Goal: Task Accomplishment & Management: Complete application form

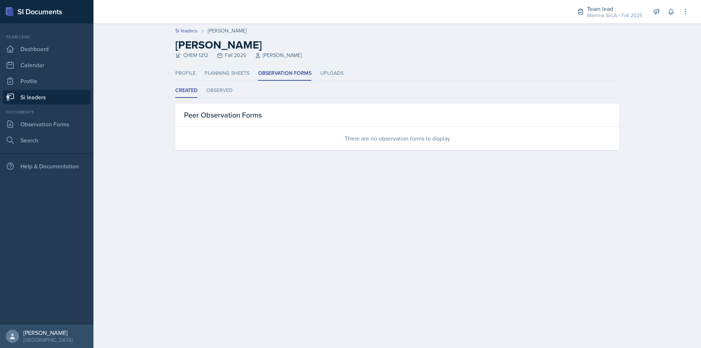
click at [66, 95] on link "Si leaders" at bounding box center [47, 97] width 88 height 15
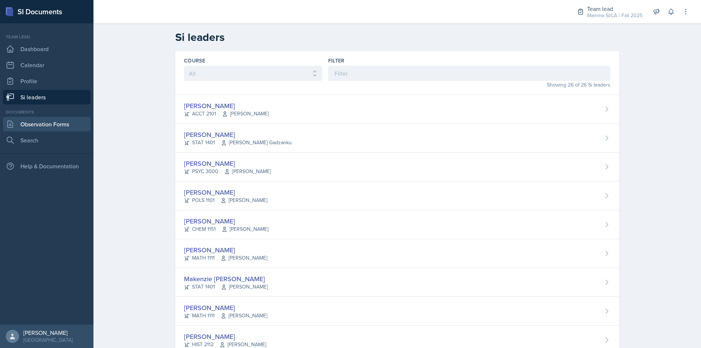
click at [59, 120] on link "Observation Forms" at bounding box center [47, 124] width 88 height 15
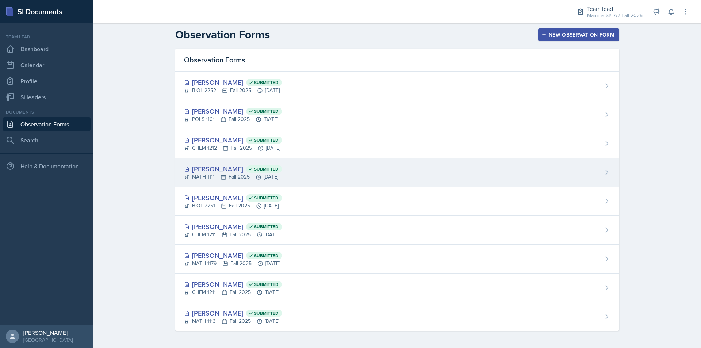
scroll to position [3, 0]
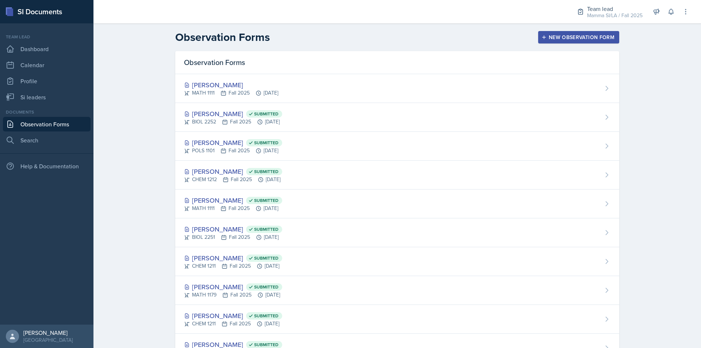
click at [309, 88] on div "[PERSON_NAME] MATH 1111 Fall 2025 [DATE]" at bounding box center [397, 88] width 444 height 29
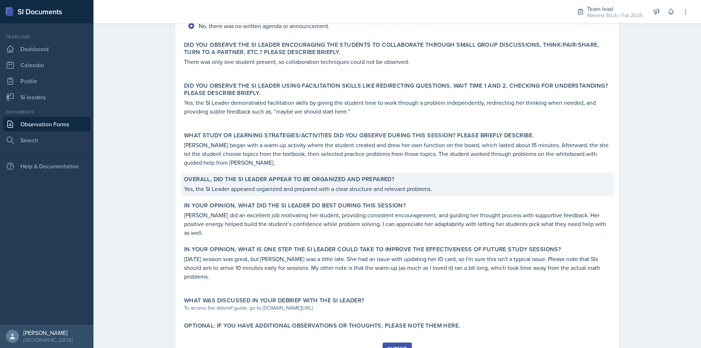
scroll to position [236, 0]
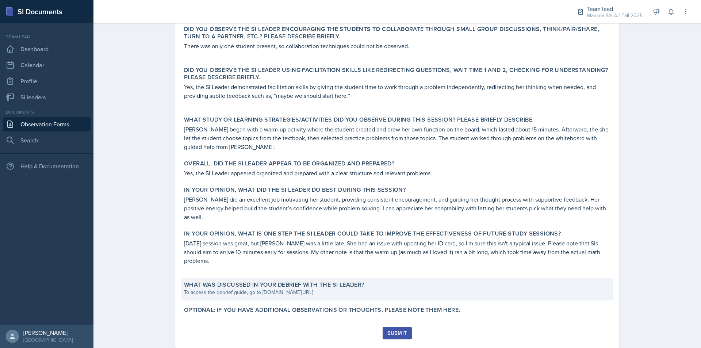
click at [293, 288] on div "To access the debrief guide, go to [DOMAIN_NAME][URL]" at bounding box center [397, 292] width 426 height 8
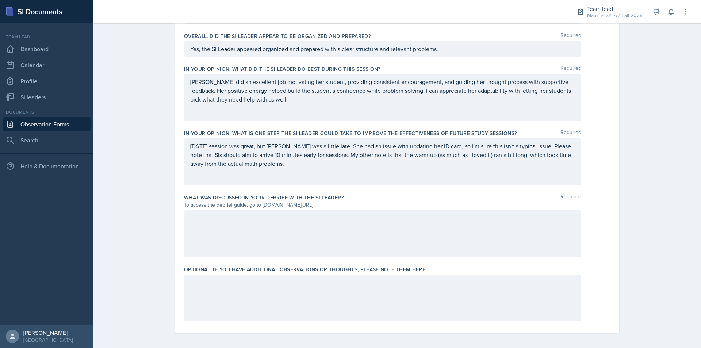
scroll to position [421, 0]
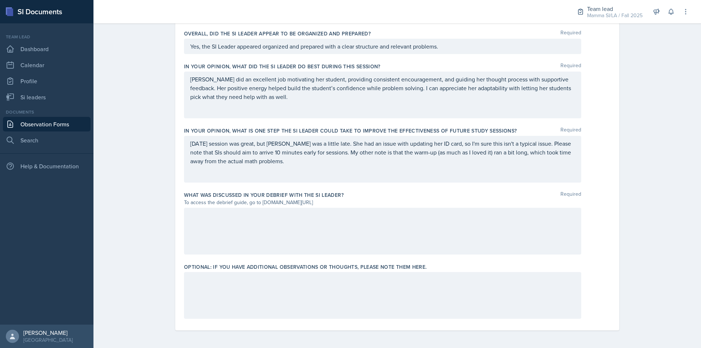
click at [286, 223] on div at bounding box center [382, 231] width 397 height 47
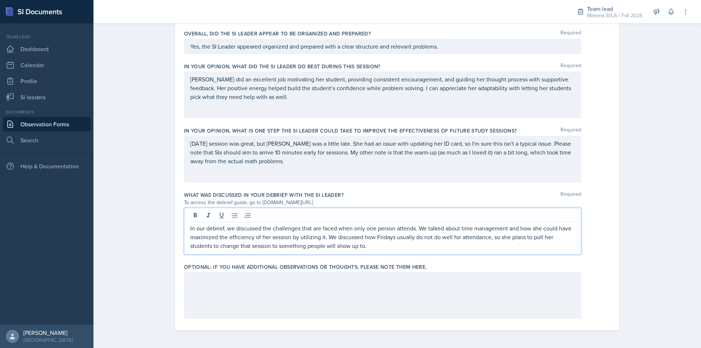
click at [349, 317] on div at bounding box center [382, 295] width 397 height 47
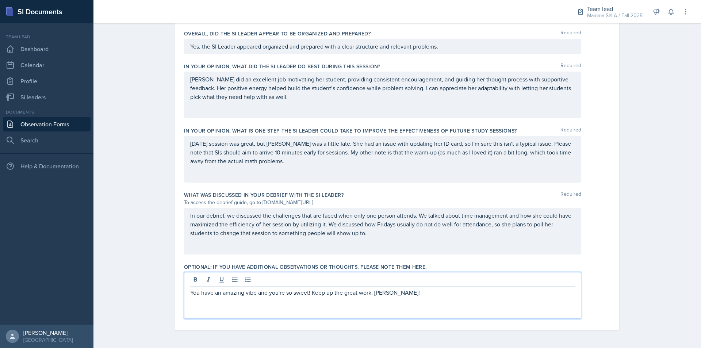
click at [376, 240] on div "In our debrief, we discussed the challenges that are faced when only one person…" at bounding box center [382, 231] width 397 height 47
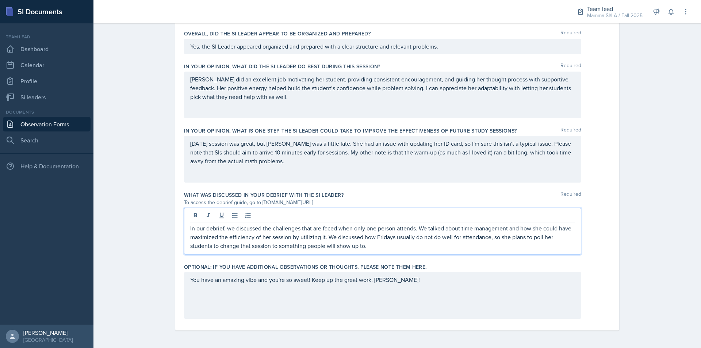
drag, startPoint x: 324, startPoint y: 241, endPoint x: 335, endPoint y: 240, distance: 10.6
click at [324, 240] on p "In our debrief, we discussed the challenges that are faced when only one person…" at bounding box center [382, 237] width 385 height 26
click at [278, 159] on p "[DATE] session was great, but [PERSON_NAME] was a little late. She had an issue…" at bounding box center [382, 152] width 385 height 26
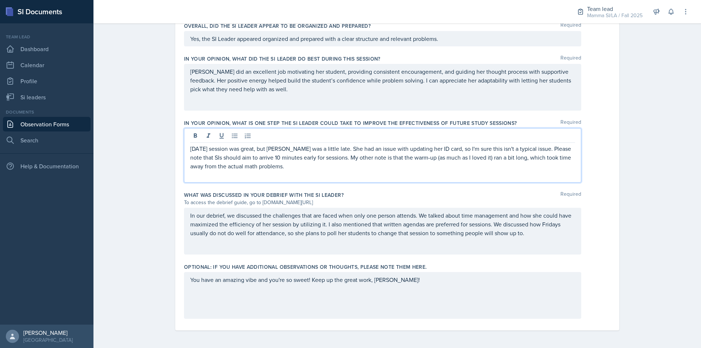
click at [358, 162] on p "[DATE] session was great, but [PERSON_NAME] was a little late. She had an issue…" at bounding box center [382, 157] width 385 height 26
drag, startPoint x: 321, startPoint y: 156, endPoint x: 351, endPoint y: 159, distance: 29.7
click at [351, 159] on p "[DATE] session was great, but [PERSON_NAME] was a little late. She had an issue…" at bounding box center [382, 157] width 385 height 26
drag, startPoint x: 324, startPoint y: 158, endPoint x: 336, endPoint y: 159, distance: 12.1
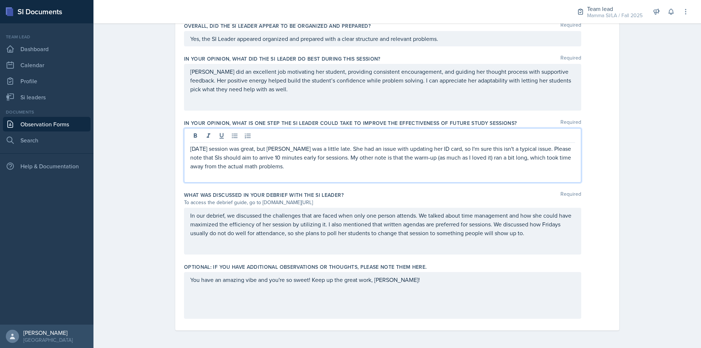
click at [334, 159] on p "[DATE] session was great, but [PERSON_NAME] was a little late. She had an issue…" at bounding box center [382, 157] width 385 height 26
click at [336, 159] on p "[DATE] session was great, but [PERSON_NAME] was a little late. She had an issue…" at bounding box center [382, 157] width 385 height 26
click at [334, 164] on p "[DATE] session was great, but [PERSON_NAME] was a little late. She had an issue…" at bounding box center [382, 157] width 385 height 26
drag, startPoint x: 455, startPoint y: 171, endPoint x: 469, endPoint y: 156, distance: 20.7
click at [469, 156] on div "[DATE] session was great, but [PERSON_NAME] was a little late. She had an issue…" at bounding box center [382, 161] width 385 height 35
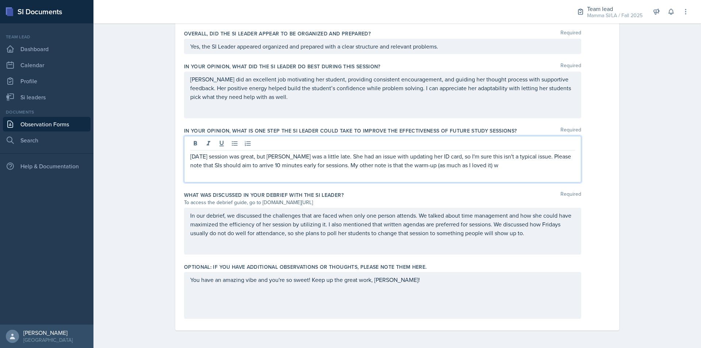
scroll to position [421, 0]
click at [496, 180] on div "[DATE] session was great, but [PERSON_NAME] was a little late. She had an issue…" at bounding box center [382, 159] width 397 height 47
click at [502, 289] on div "You have an amazing vibe and you're so sweet! Keep up the great work, [PERSON_N…" at bounding box center [382, 295] width 397 height 47
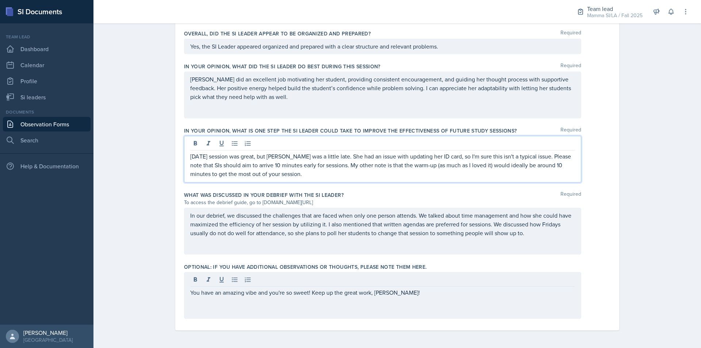
click at [283, 164] on p "[DATE] session was great, but [PERSON_NAME] was a little late. She had an issue…" at bounding box center [382, 165] width 385 height 26
click at [419, 282] on div "You have an amazing vibe and you're so sweet! Keep up the great work, [PERSON_N…" at bounding box center [382, 295] width 397 height 47
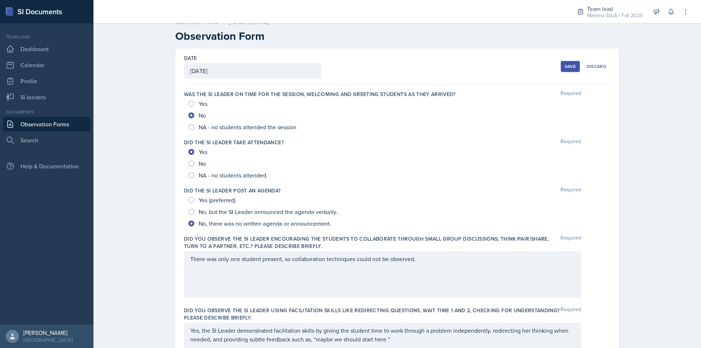
scroll to position [0, 0]
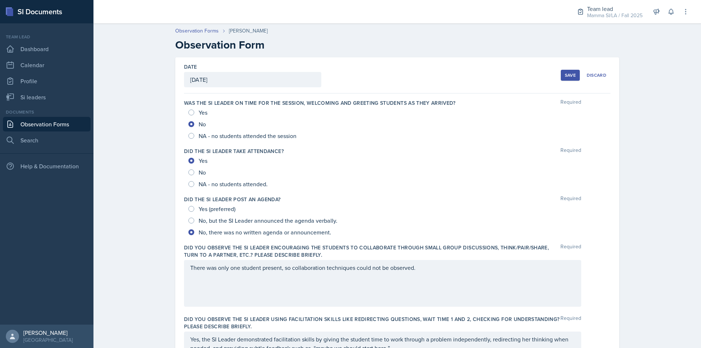
click at [568, 76] on div "Save" at bounding box center [570, 75] width 11 height 6
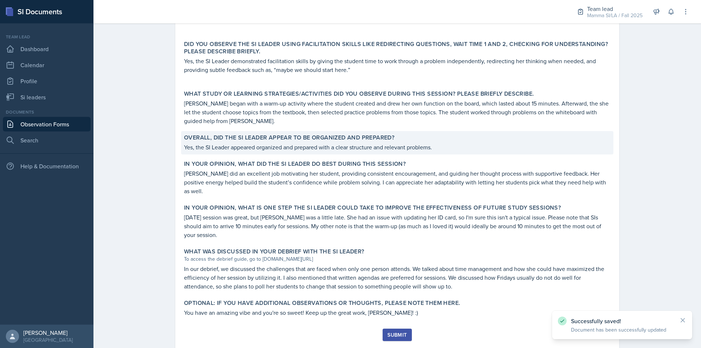
scroll to position [264, 0]
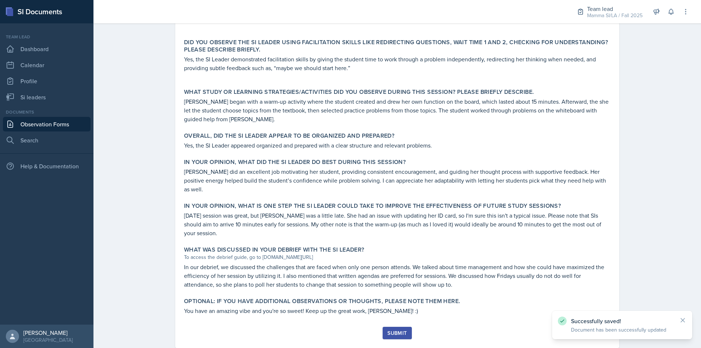
click at [404, 330] on div "Submit" at bounding box center [396, 333] width 19 height 6
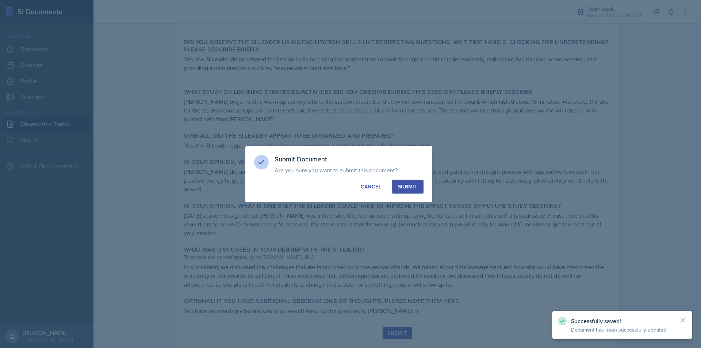
click at [409, 178] on div "Submit Document Are you sure you want to submit this document? This document wi…" at bounding box center [338, 174] width 187 height 56
click at [409, 181] on button "Submit" at bounding box center [408, 187] width 32 height 14
radio input "true"
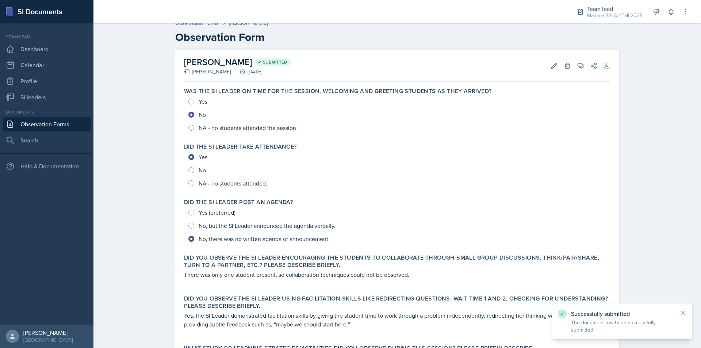
scroll to position [0, 0]
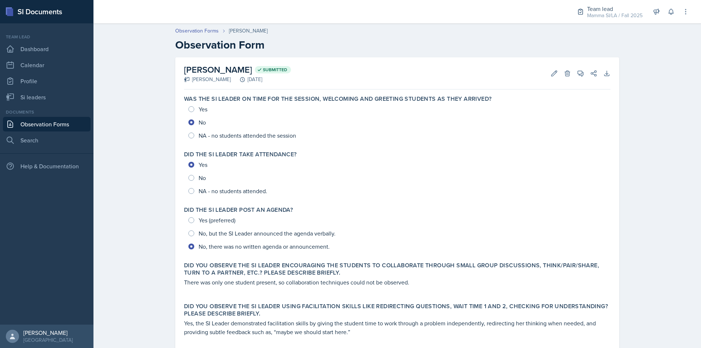
click at [65, 123] on link "Observation Forms" at bounding box center [47, 124] width 88 height 15
